Goal: Task Accomplishment & Management: Complete application form

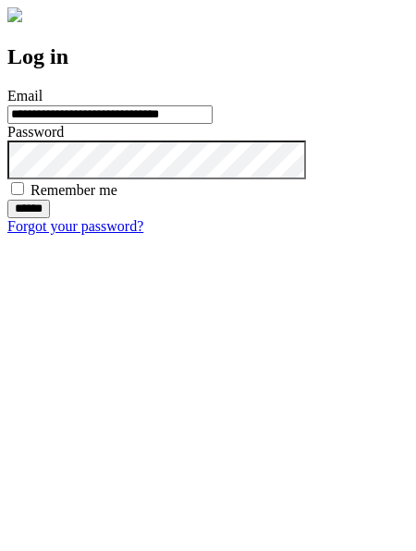
type input "**********"
click at [50, 218] on input "******" at bounding box center [28, 209] width 43 height 18
